Goal: Check status: Check status

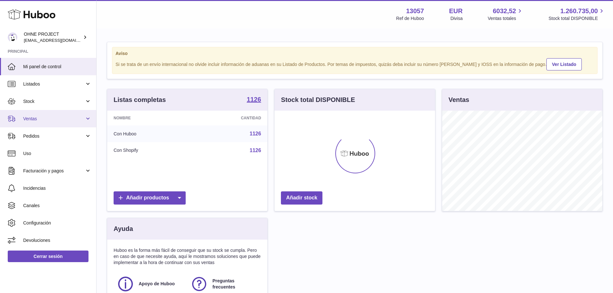
scroll to position [100, 161]
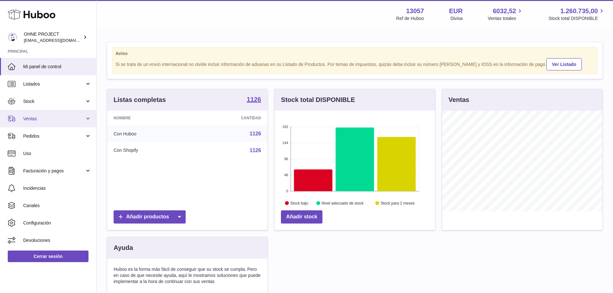
click at [37, 118] on span "Ventas" at bounding box center [53, 119] width 61 height 6
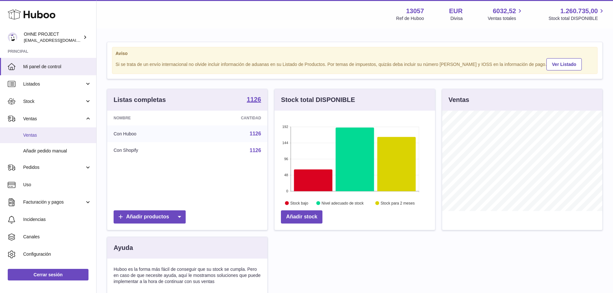
click at [35, 133] on span "Ventas" at bounding box center [57, 135] width 68 height 6
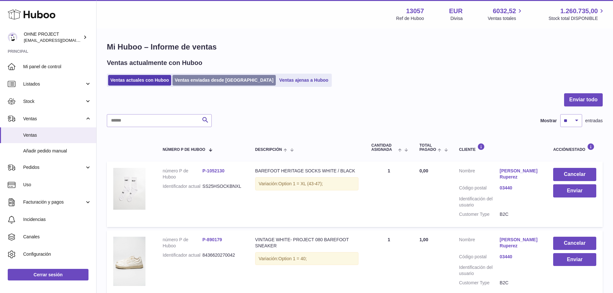
click at [194, 80] on link "Ventas enviadas desde Huboo" at bounding box center [223, 80] width 103 height 11
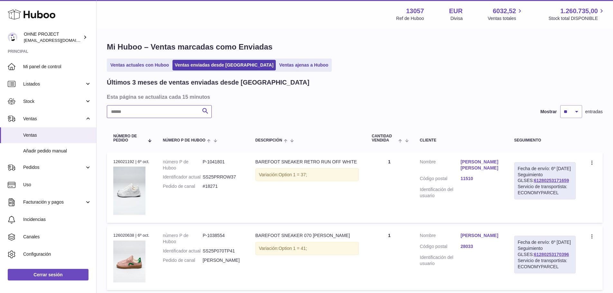
click at [140, 113] on input "text" at bounding box center [159, 111] width 105 height 13
paste input "*****"
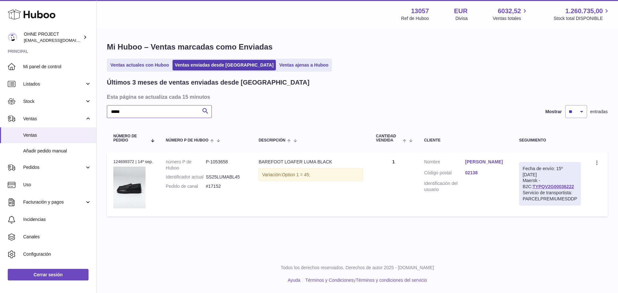
type input "*****"
drag, startPoint x: 573, startPoint y: 187, endPoint x: 523, endPoint y: 189, distance: 50.2
click at [523, 189] on td "Fecha de envío: 15º sep. 2025 Maersk - B2C: TYPQV2G00036222 Servicio de transpo…" at bounding box center [550, 185] width 74 height 64
click at [553, 186] on link "TYPQV2G00036222" at bounding box center [553, 186] width 41 height 5
click at [578, 248] on div "Menú Huboo 13057 Ref de Huboo EUR Divisa 6032,52 Ventas totales 1.260.735,00 St…" at bounding box center [357, 127] width 521 height 255
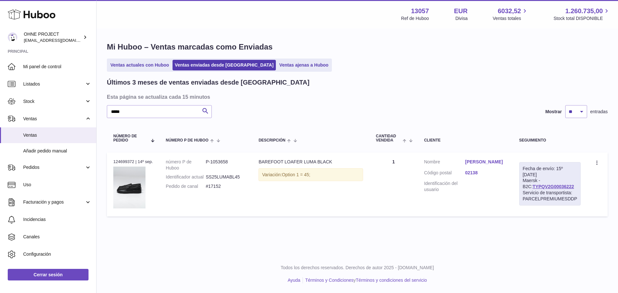
drag, startPoint x: 569, startPoint y: 188, endPoint x: 521, endPoint y: 188, distance: 47.6
click at [521, 188] on td "Fecha de envío: 15º sep. 2025 Maersk - B2C: TYPQV2G00036222 Servicio de transpo…" at bounding box center [550, 185] width 74 height 64
copy link "TYPQV2G00036222"
